Goal: Transaction & Acquisition: Subscribe to service/newsletter

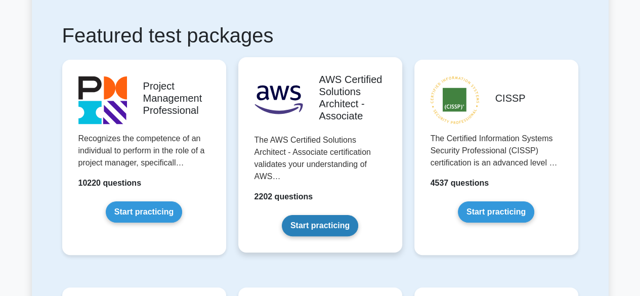
scroll to position [177, 0]
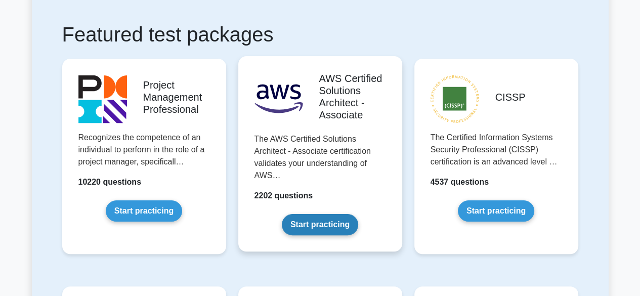
click at [327, 225] on link "Start practicing" at bounding box center [320, 224] width 76 height 21
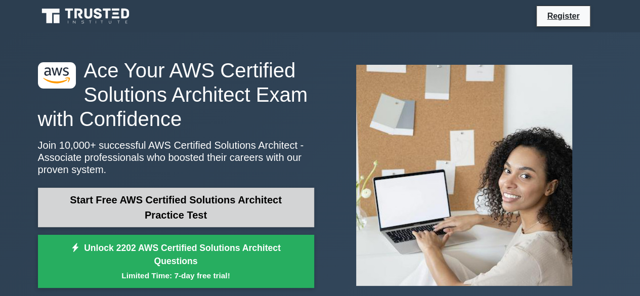
click at [209, 210] on link "Start Free AWS Certified Solutions Architect Practice Test" at bounding box center [176, 207] width 276 height 39
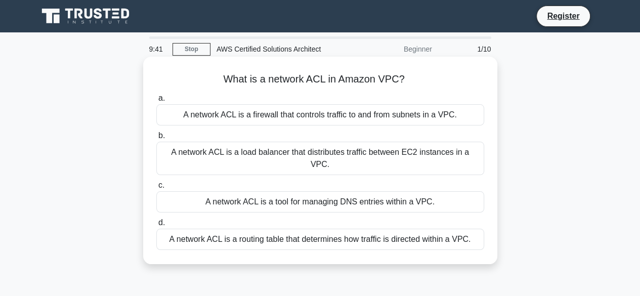
click at [240, 114] on div "A network ACL is a firewall that controls traffic to and from subnets in a VPC." at bounding box center [320, 114] width 328 height 21
click at [156, 102] on input "a. A network ACL is a firewall that controls traffic to and from subnets in a V…" at bounding box center [156, 98] width 0 height 7
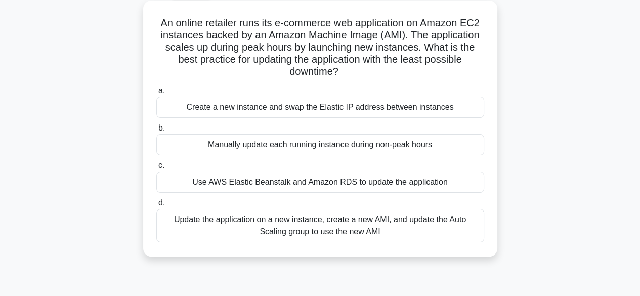
scroll to position [63, 0]
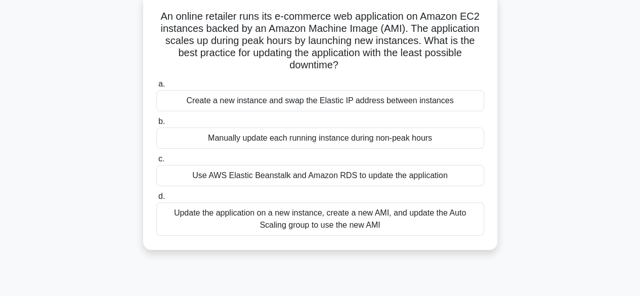
click at [202, 214] on div "Update the application on a new instance, create a new AMI, and update the Auto…" at bounding box center [320, 218] width 328 height 33
click at [156, 200] on input "d. Update the application on a new instance, create a new AMI, and update the A…" at bounding box center [156, 196] width 0 height 7
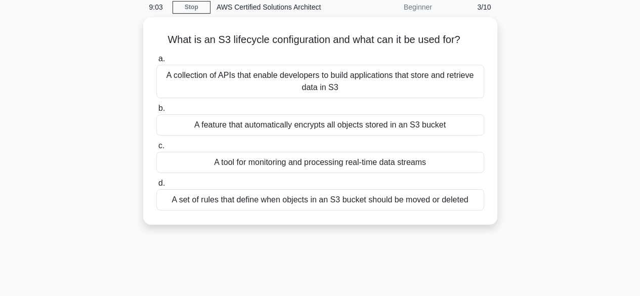
scroll to position [0, 0]
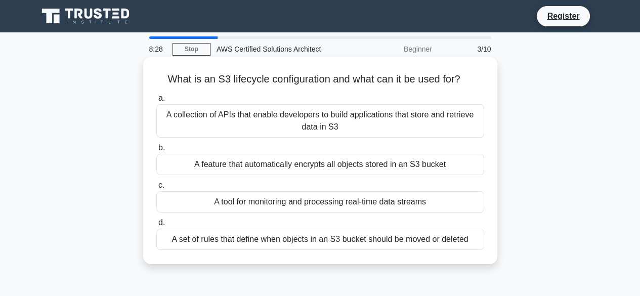
click at [209, 243] on div "A set of rules that define when objects in an S3 bucket should be moved or dele…" at bounding box center [320, 239] width 328 height 21
click at [156, 226] on input "d. A set of rules that define when objects in an S3 bucket should be moved or d…" at bounding box center [156, 222] width 0 height 7
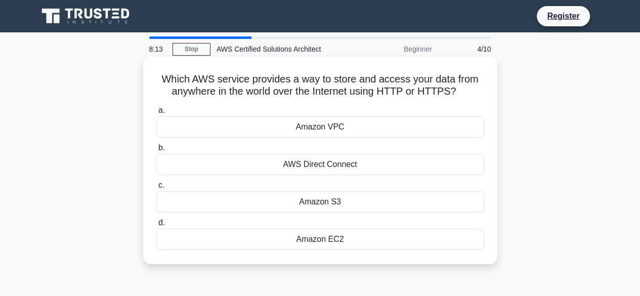
click at [232, 170] on div "AWS Direct Connect" at bounding box center [320, 164] width 328 height 21
click at [156, 151] on input "b. AWS Direct Connect" at bounding box center [156, 148] width 0 height 7
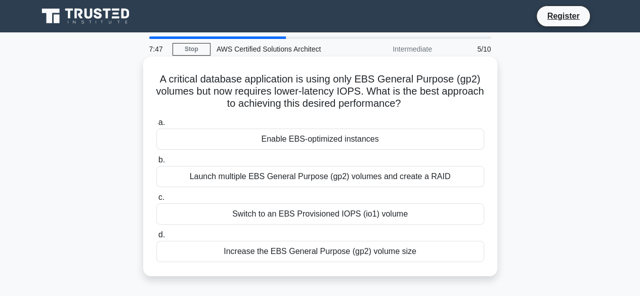
click at [449, 212] on div "Switch to an EBS Provisioned IOPS (io1) volume" at bounding box center [320, 213] width 328 height 21
click at [156, 201] on input "c. Switch to an EBS Provisioned IOPS (io1) volume" at bounding box center [156, 197] width 0 height 7
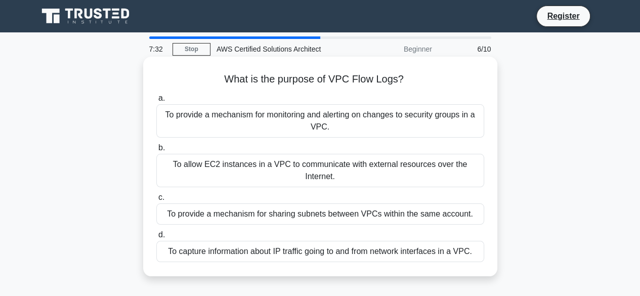
click at [443, 252] on div "To capture information about IP traffic going to and from network interfaces in…" at bounding box center [320, 251] width 328 height 21
click at [156, 238] on input "d. To capture information about IP traffic going to and from network interfaces…" at bounding box center [156, 235] width 0 height 7
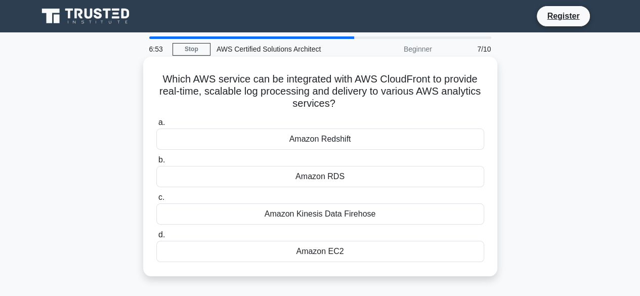
click at [385, 211] on div "Amazon Kinesis Data Firehose" at bounding box center [320, 213] width 328 height 21
click at [156, 201] on input "c. Amazon Kinesis Data Firehose" at bounding box center [156, 197] width 0 height 7
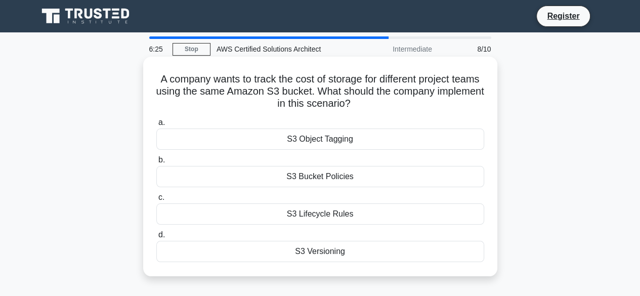
click at [446, 145] on div "S3 Object Tagging" at bounding box center [320, 138] width 328 height 21
click at [156, 126] on input "a. S3 Object Tagging" at bounding box center [156, 122] width 0 height 7
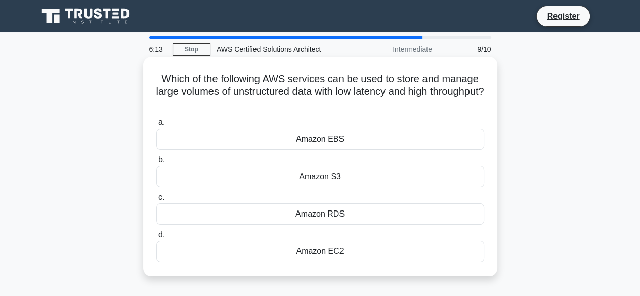
click at [359, 176] on div "Amazon S3" at bounding box center [320, 176] width 328 height 21
click at [156, 163] on input "b. Amazon S3" at bounding box center [156, 160] width 0 height 7
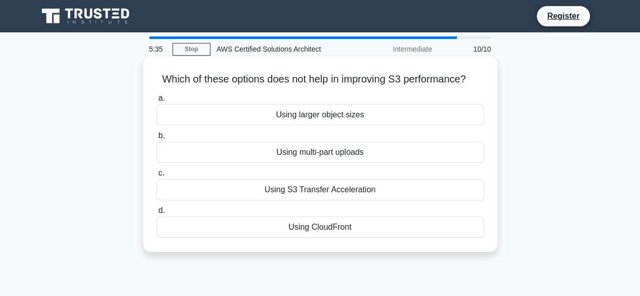
click at [399, 226] on div "Using CloudFront" at bounding box center [320, 226] width 328 height 21
click at [156, 214] on input "d. Using CloudFront" at bounding box center [156, 210] width 0 height 7
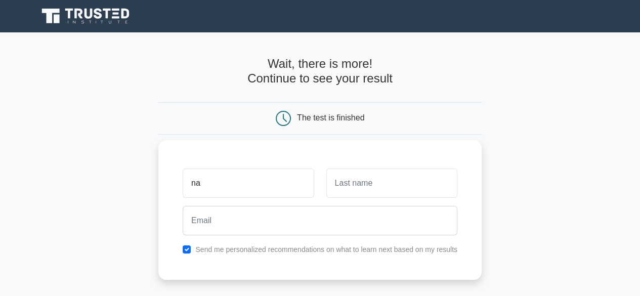
type input "Naomi"
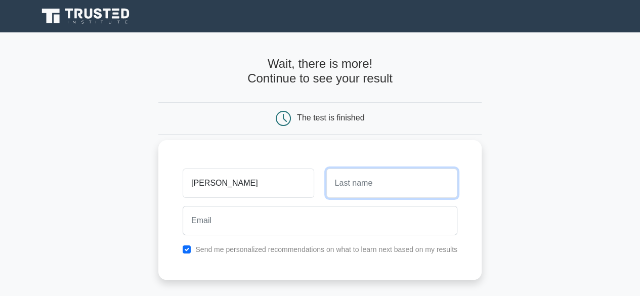
click at [344, 183] on input "text" at bounding box center [391, 182] width 131 height 29
type input "Oluwatobiloba"
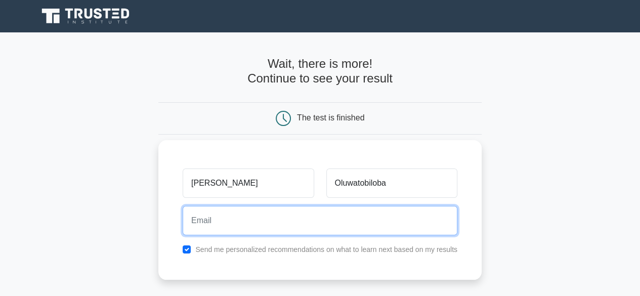
click at [377, 226] on input "email" at bounding box center [320, 220] width 275 height 29
type input "ogunnirannaomi@gmail.com"
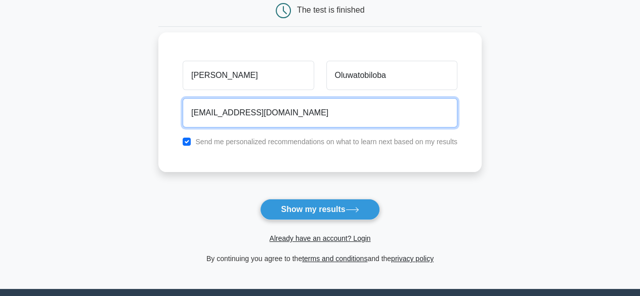
scroll to position [109, 0]
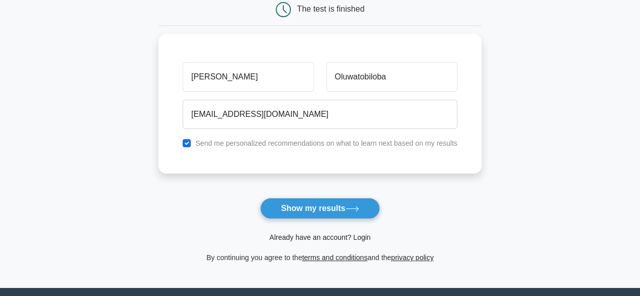
click at [339, 237] on link "Already have an account? Login" at bounding box center [319, 237] width 101 height 8
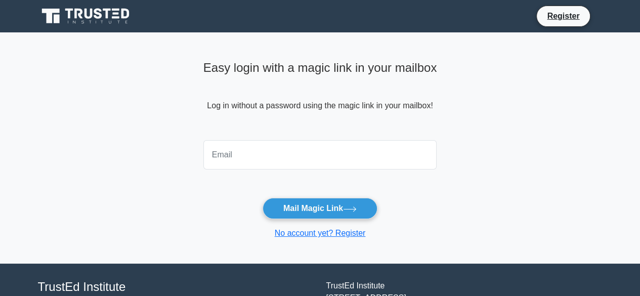
click at [344, 156] on input "email" at bounding box center [320, 154] width 234 height 29
type input "[EMAIL_ADDRESS][DOMAIN_NAME]"
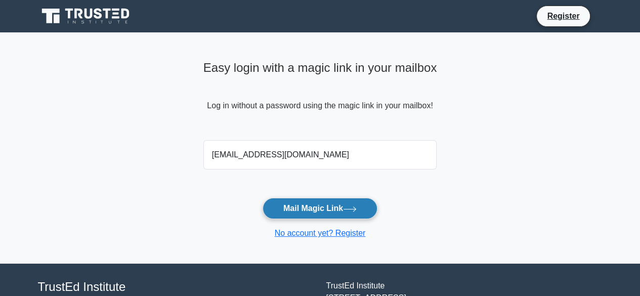
click at [329, 203] on button "Mail Magic Link" at bounding box center [319, 208] width 115 height 21
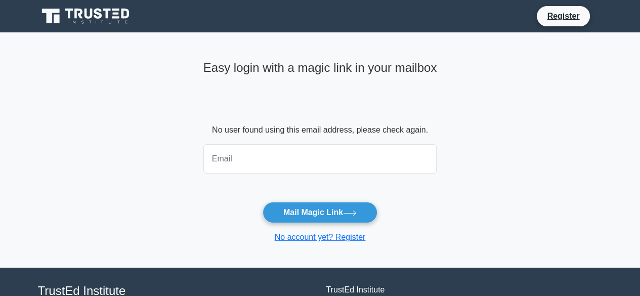
click at [287, 161] on input "email" at bounding box center [320, 158] width 234 height 29
type input "naomioluwatobiloba2003@gmail.com"
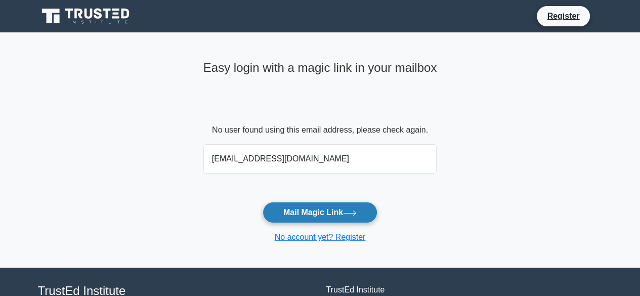
click at [305, 214] on button "Mail Magic Link" at bounding box center [319, 212] width 115 height 21
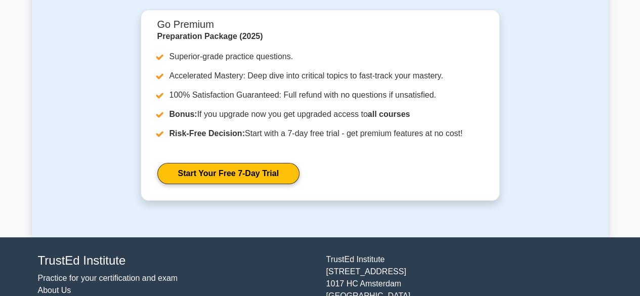
scroll to position [3210, 0]
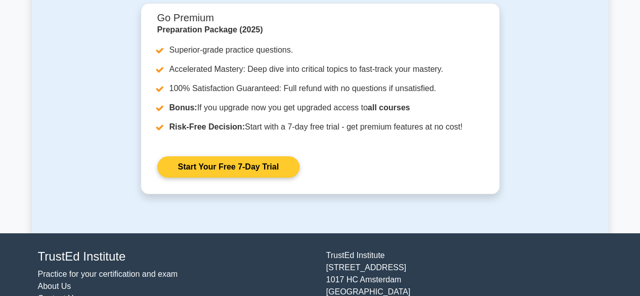
click at [274, 156] on link "Start Your Free 7-Day Trial" at bounding box center [228, 166] width 142 height 21
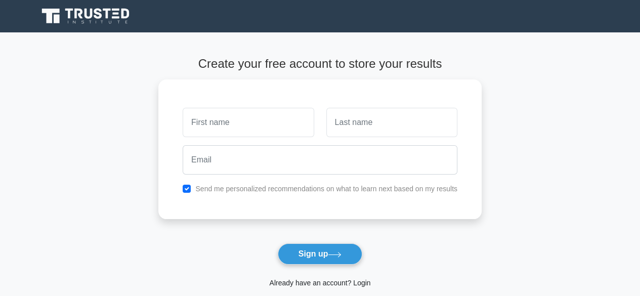
click at [353, 280] on link "Already have an account? Login" at bounding box center [319, 283] width 101 height 8
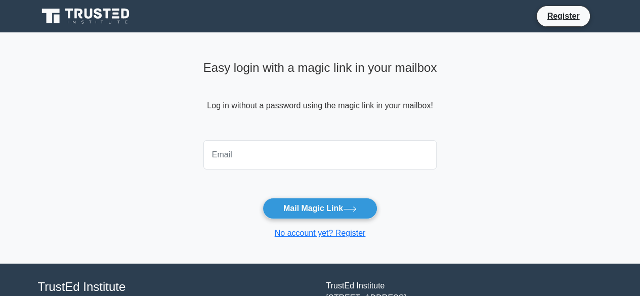
click at [261, 165] on input "email" at bounding box center [320, 154] width 234 height 29
type input "[EMAIL_ADDRESS][DOMAIN_NAME]"
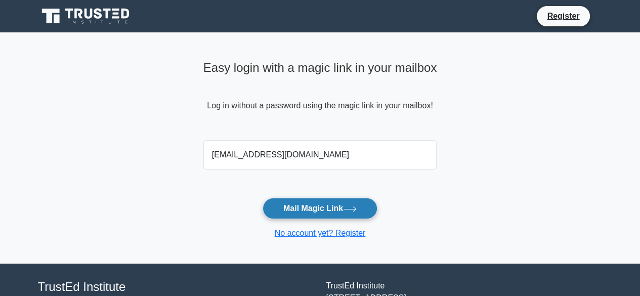
click at [284, 209] on button "Mail Magic Link" at bounding box center [319, 208] width 115 height 21
